Goal: Information Seeking & Learning: Learn about a topic

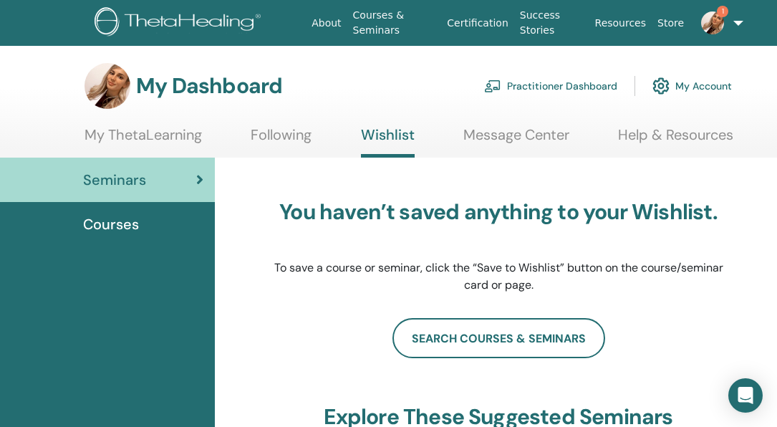
click at [703, 183] on div "You haven’t saved anything to your Wishlist. To save a course or seminar, click…" at bounding box center [498, 246] width 451 height 143
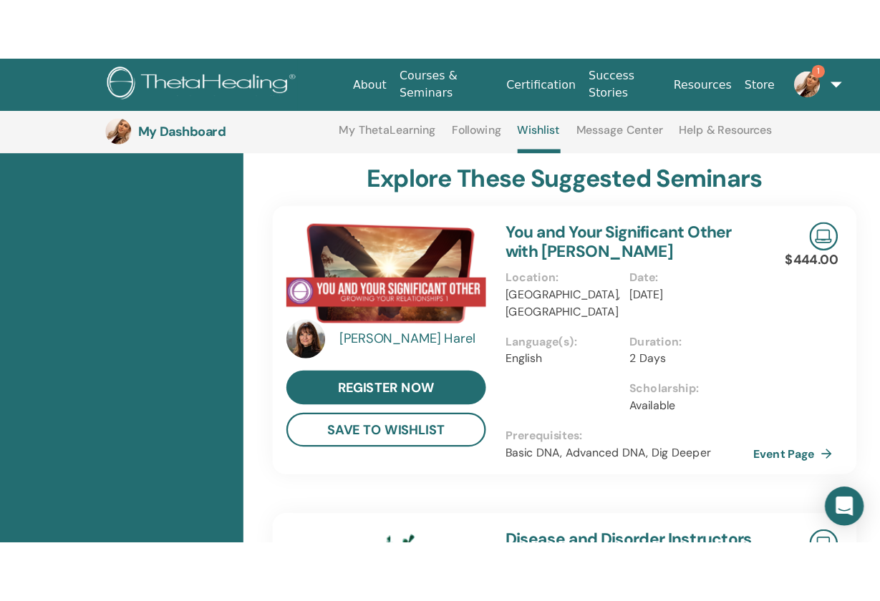
scroll to position [345, 0]
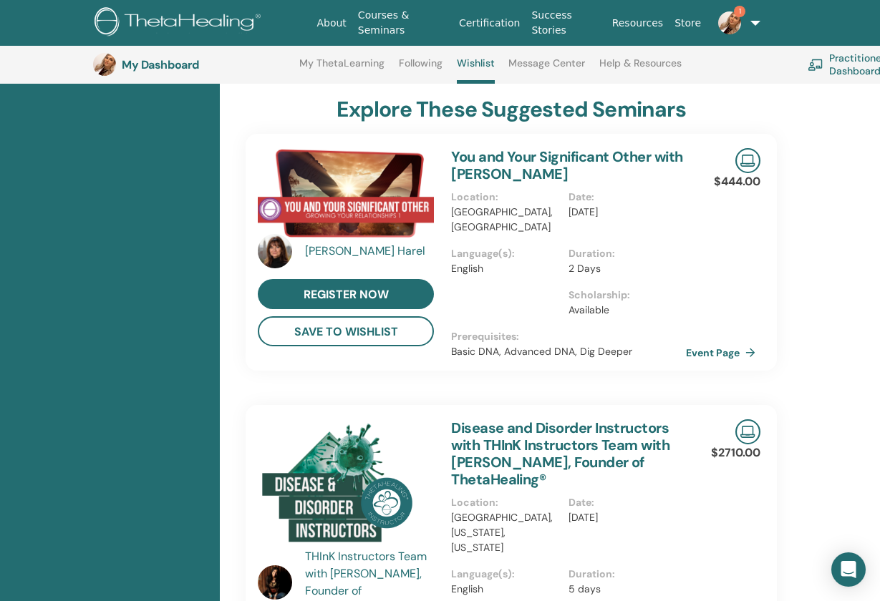
click at [419, 62] on link "Following" at bounding box center [421, 68] width 44 height 23
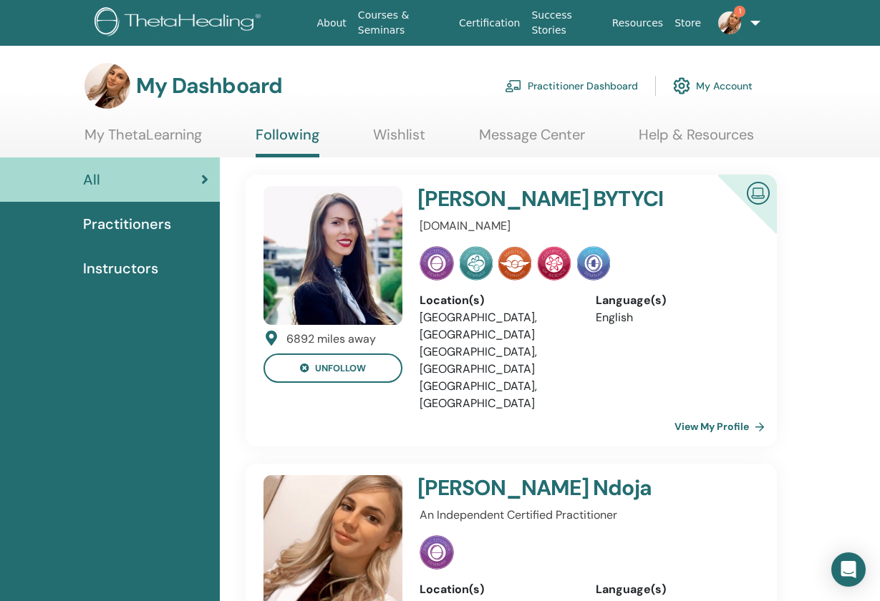
click at [727, 25] on img at bounding box center [729, 22] width 23 height 23
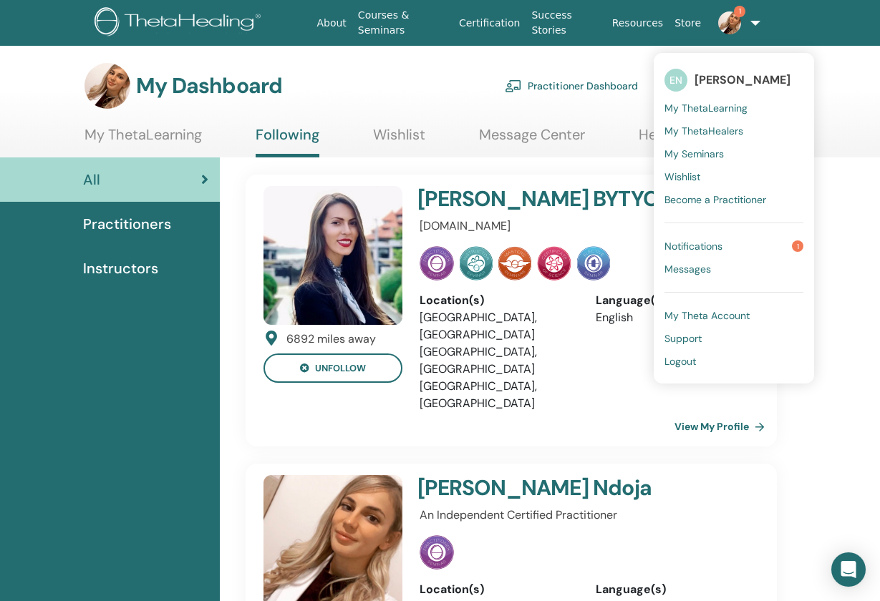
click at [688, 151] on span "My Seminars" at bounding box center [693, 153] width 59 height 13
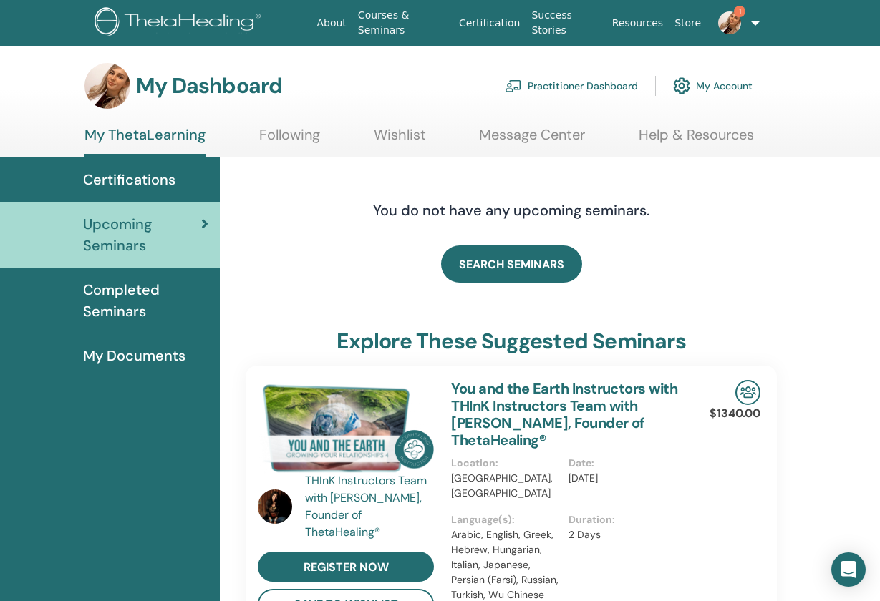
click at [103, 180] on span "Certifications" at bounding box center [129, 179] width 92 height 21
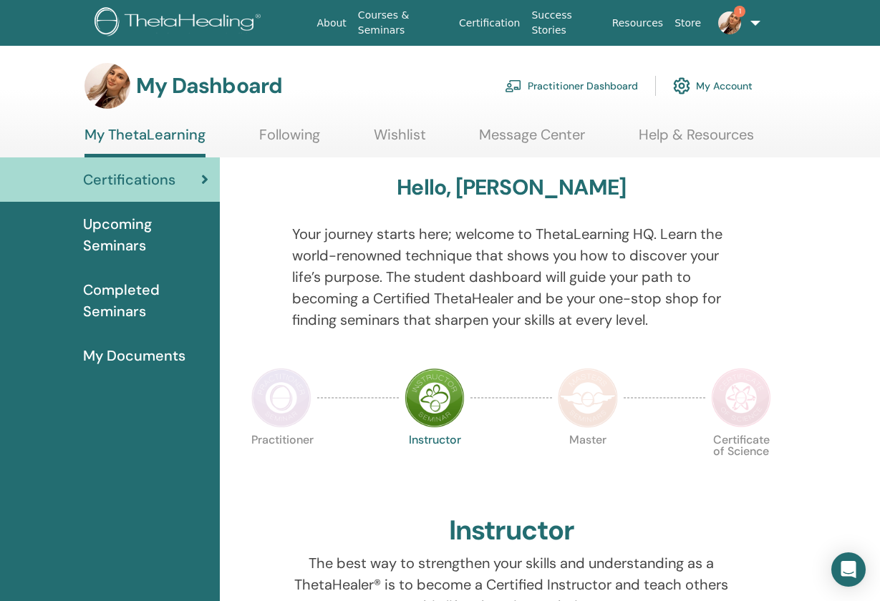
click at [121, 303] on span "Completed Seminars" at bounding box center [145, 300] width 125 height 43
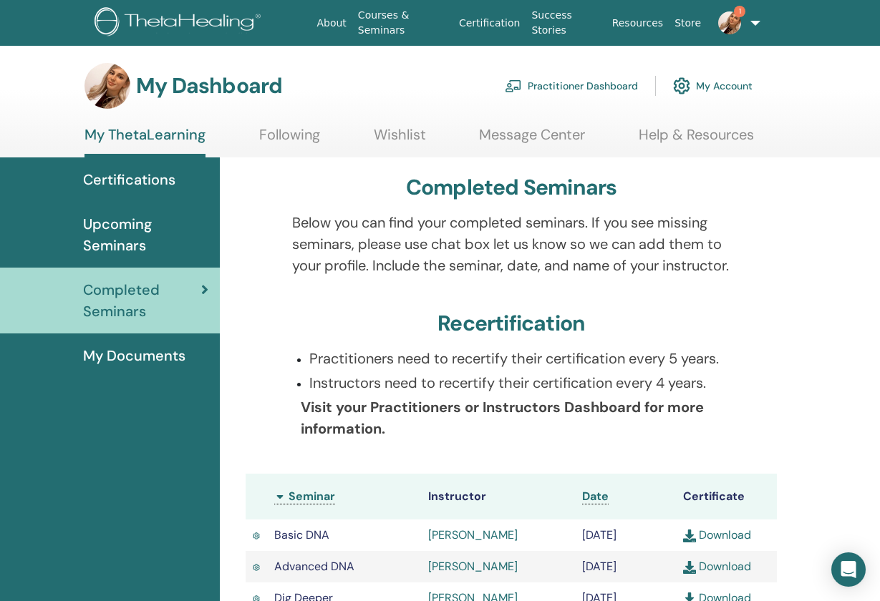
click at [740, 294] on div "Below you can find your completed seminars. If you see missing seminars, please…" at bounding box center [511, 253] width 460 height 82
